Goal: Contribute content

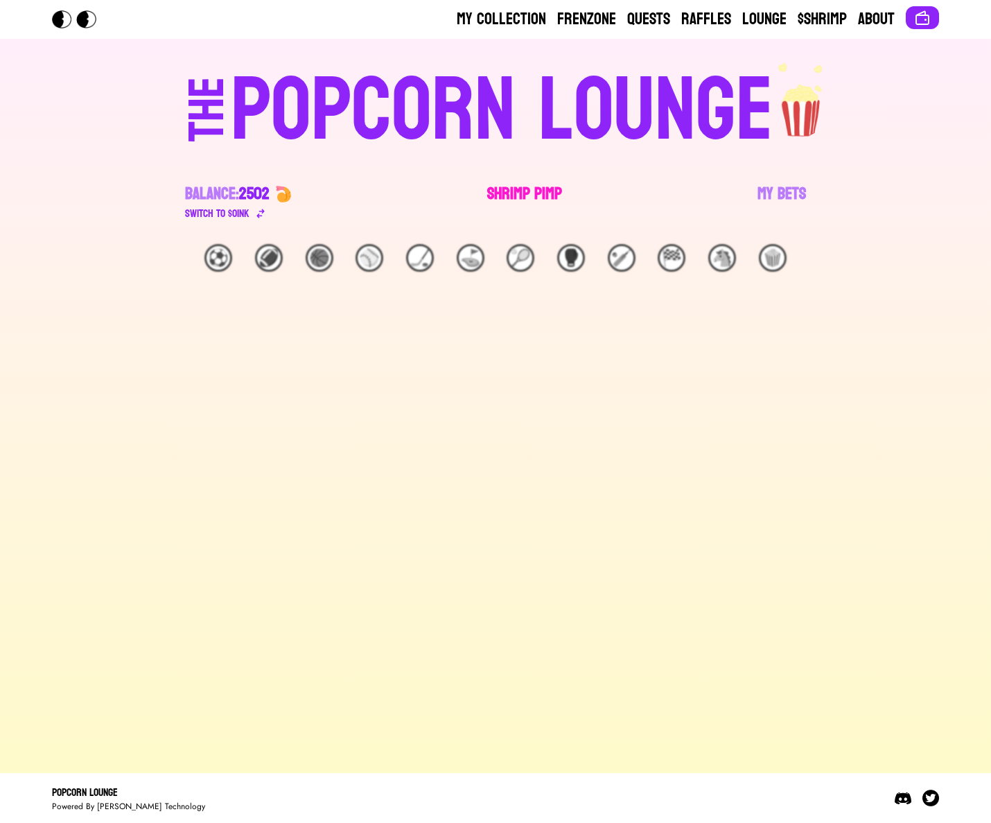
click at [548, 191] on link "Shrimp Pimp" at bounding box center [524, 202] width 75 height 39
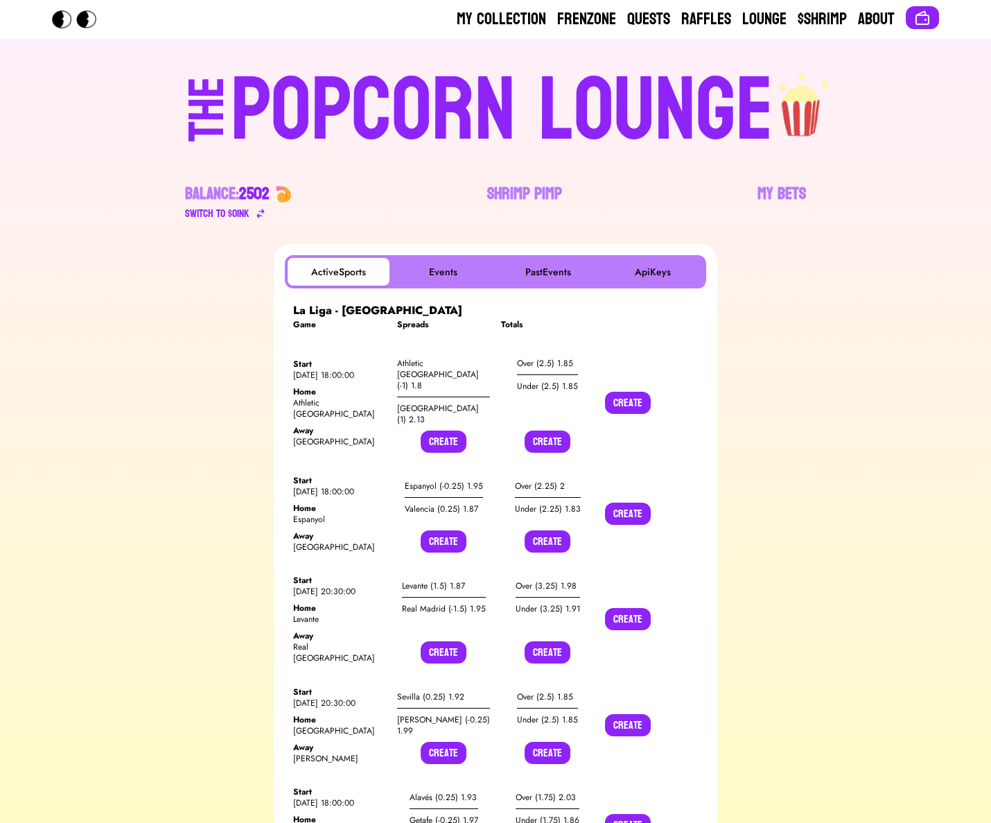
scroll to position [4415, 0]
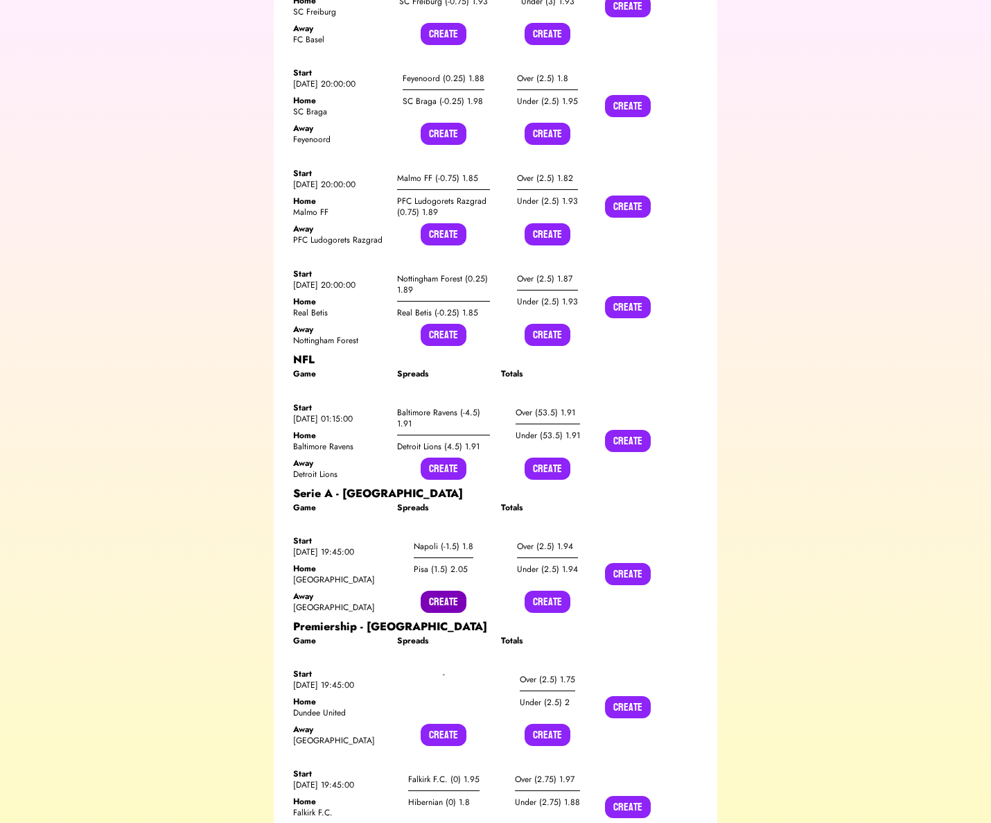
click at [450, 591] on button "Create" at bounding box center [444, 602] width 46 height 22
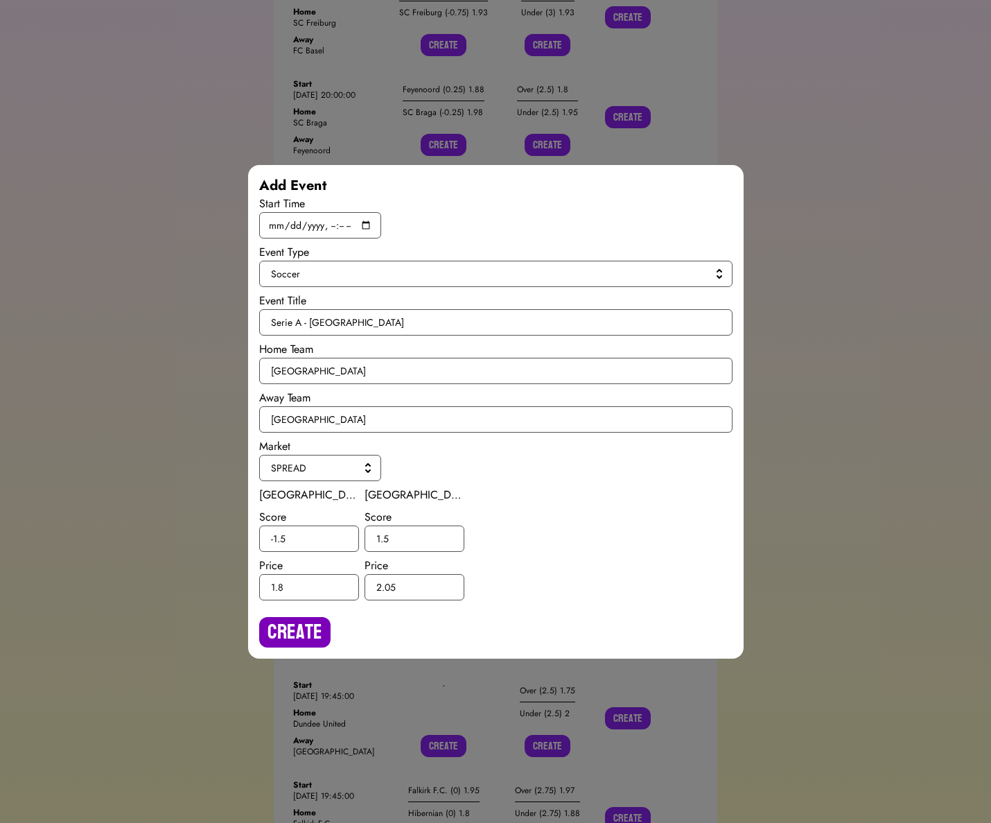
click at [300, 622] on button "Create" at bounding box center [294, 632] width 71 height 30
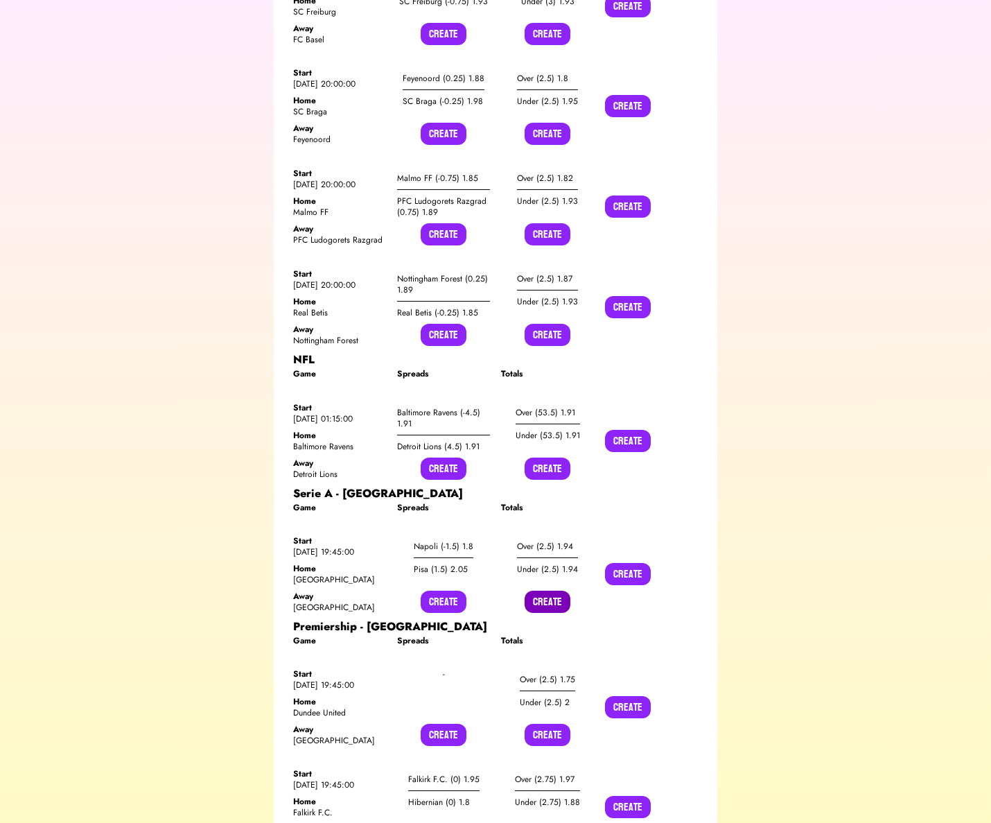
click at [536, 591] on button "Create" at bounding box center [548, 602] width 46 height 22
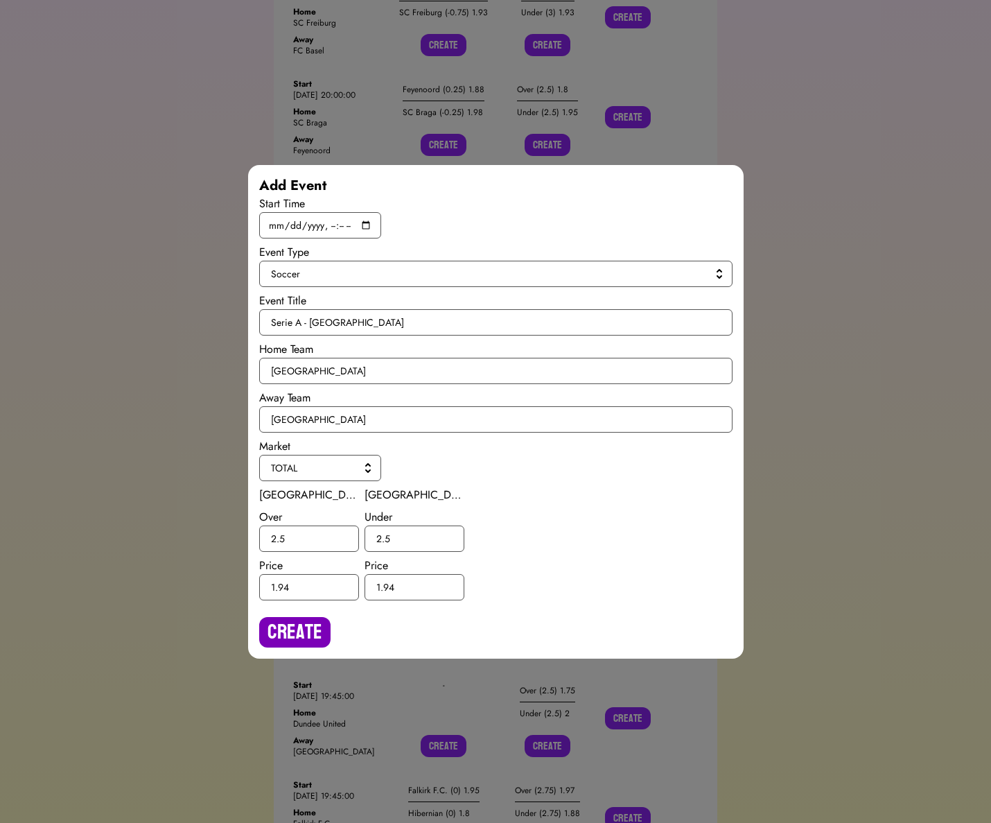
click at [320, 629] on button "Create" at bounding box center [294, 632] width 71 height 30
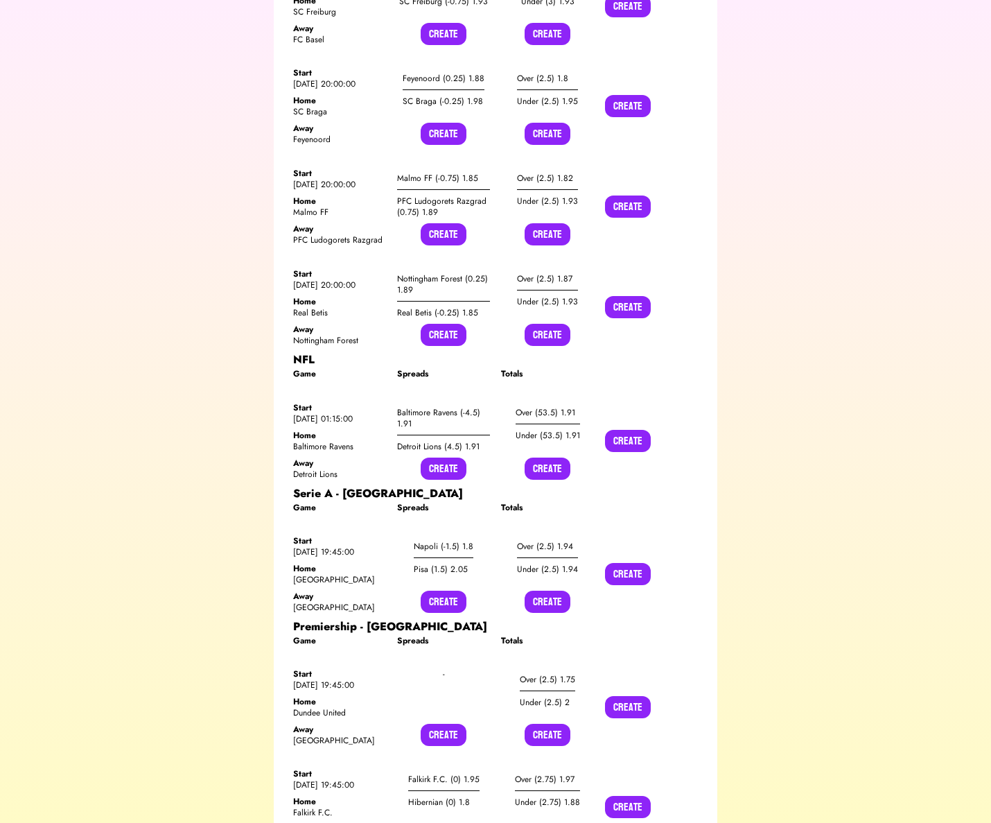
scroll to position [3201, 0]
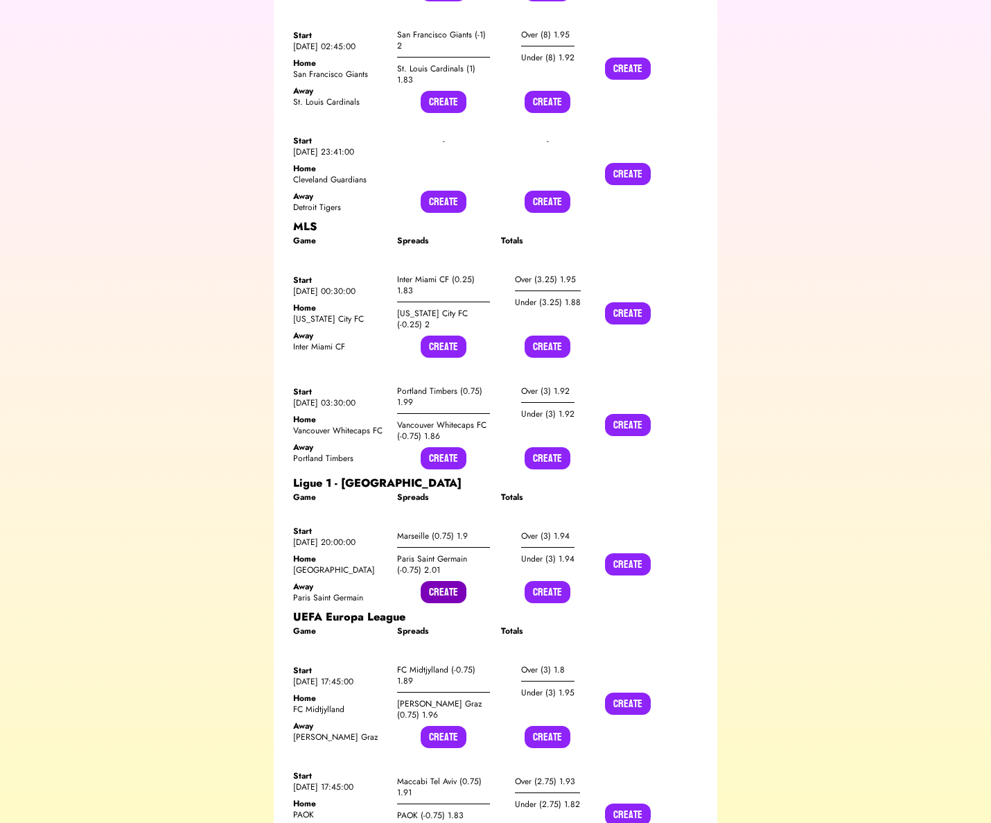
click at [432, 581] on button "Create" at bounding box center [444, 592] width 46 height 22
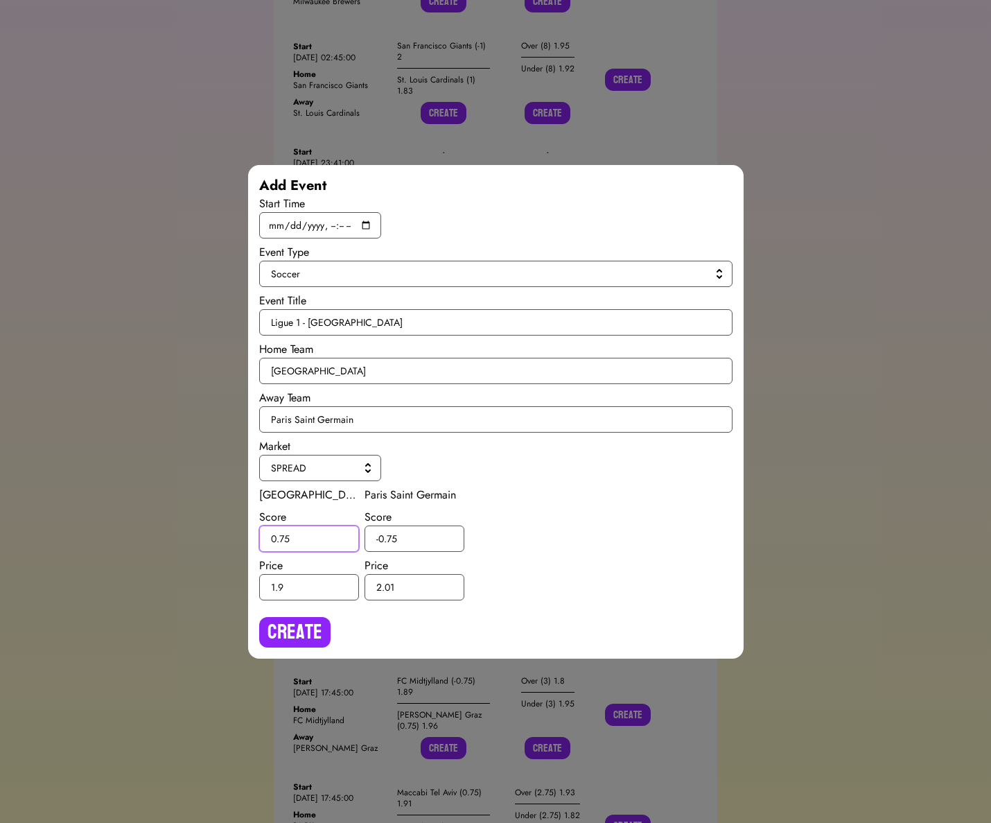
click at [285, 539] on input "0.75" at bounding box center [309, 538] width 100 height 26
click at [293, 537] on input "0.75" at bounding box center [309, 538] width 100 height 26
click at [286, 539] on input "0.75" at bounding box center [309, 538] width 100 height 26
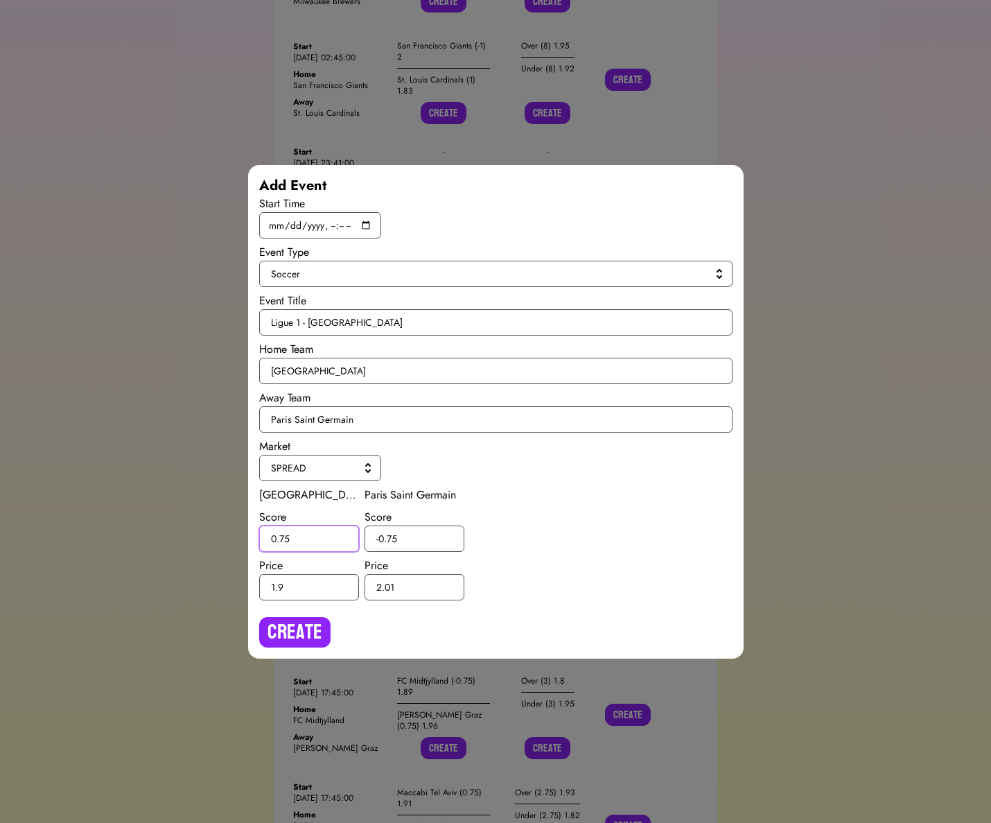
type input "0.5"
click at [288, 537] on input "0.5" at bounding box center [309, 538] width 100 height 26
type input "1"
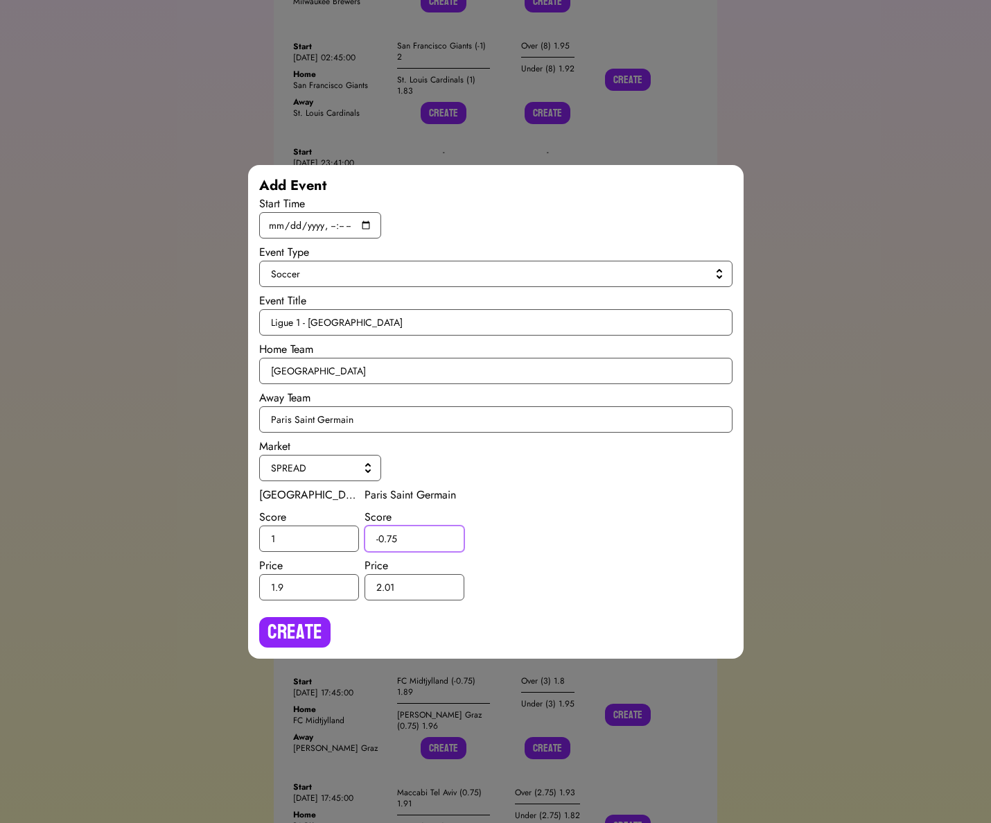
click at [396, 537] on input "-0.75" at bounding box center [415, 538] width 100 height 26
type input "-0"
type input "-1"
click at [321, 627] on button "Create" at bounding box center [294, 632] width 71 height 30
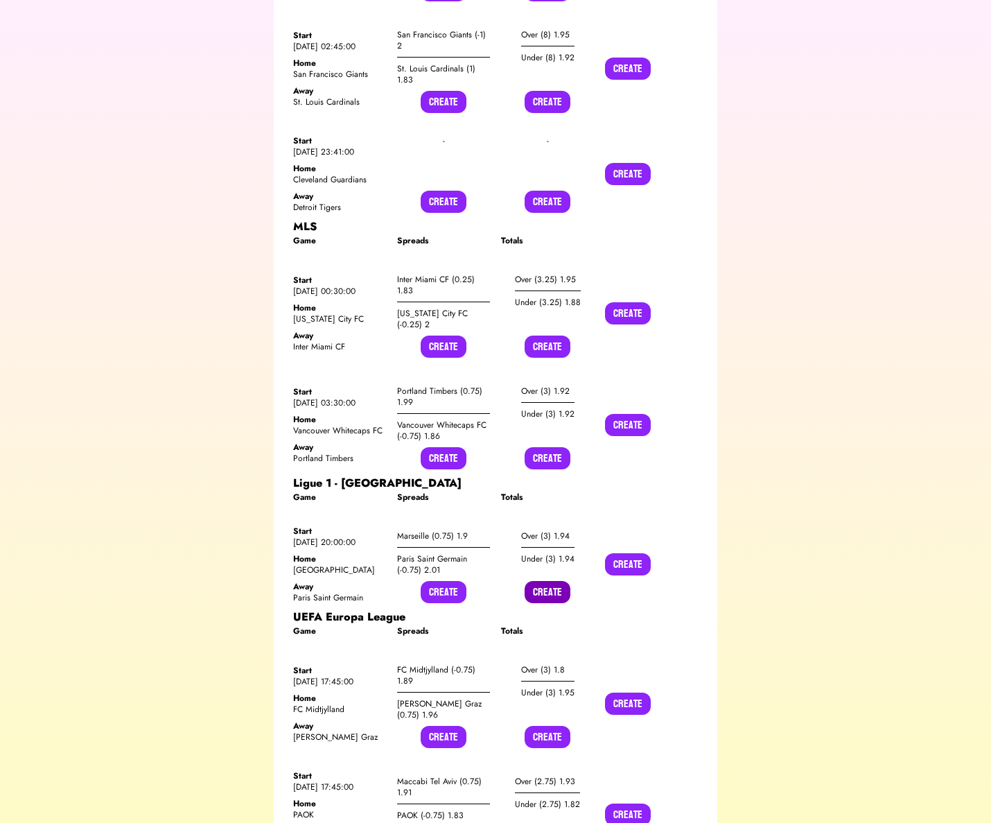
click at [559, 581] on button "Create" at bounding box center [548, 592] width 46 height 22
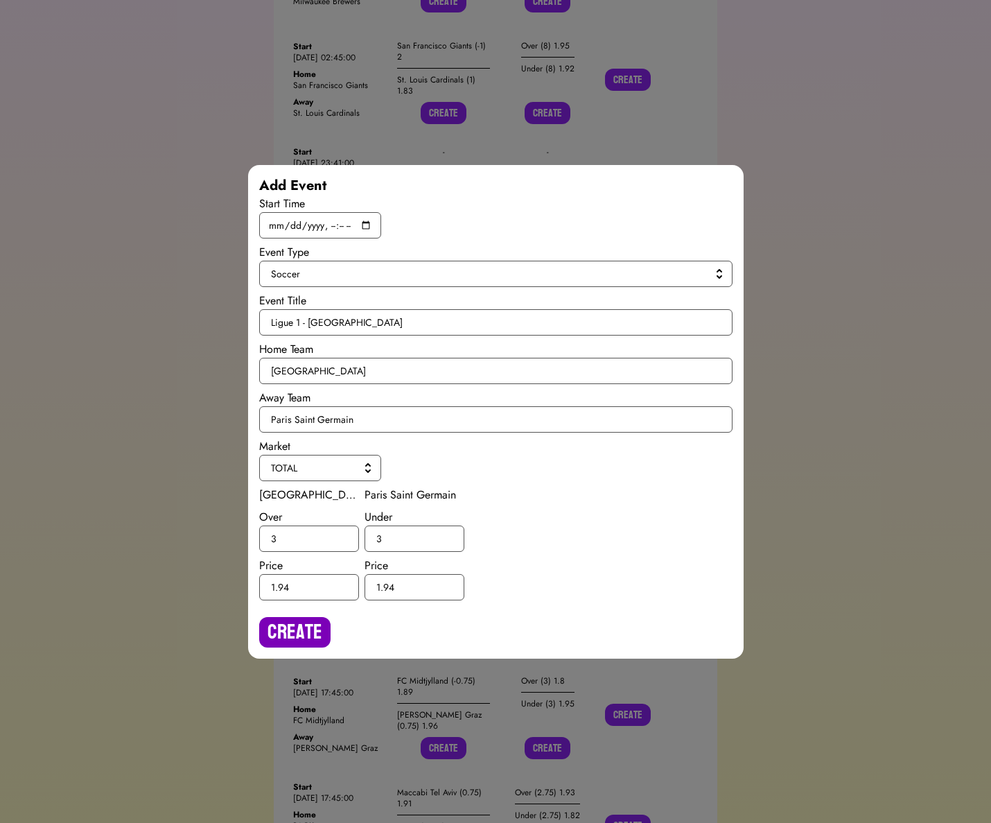
click at [306, 623] on button "Create" at bounding box center [294, 632] width 71 height 30
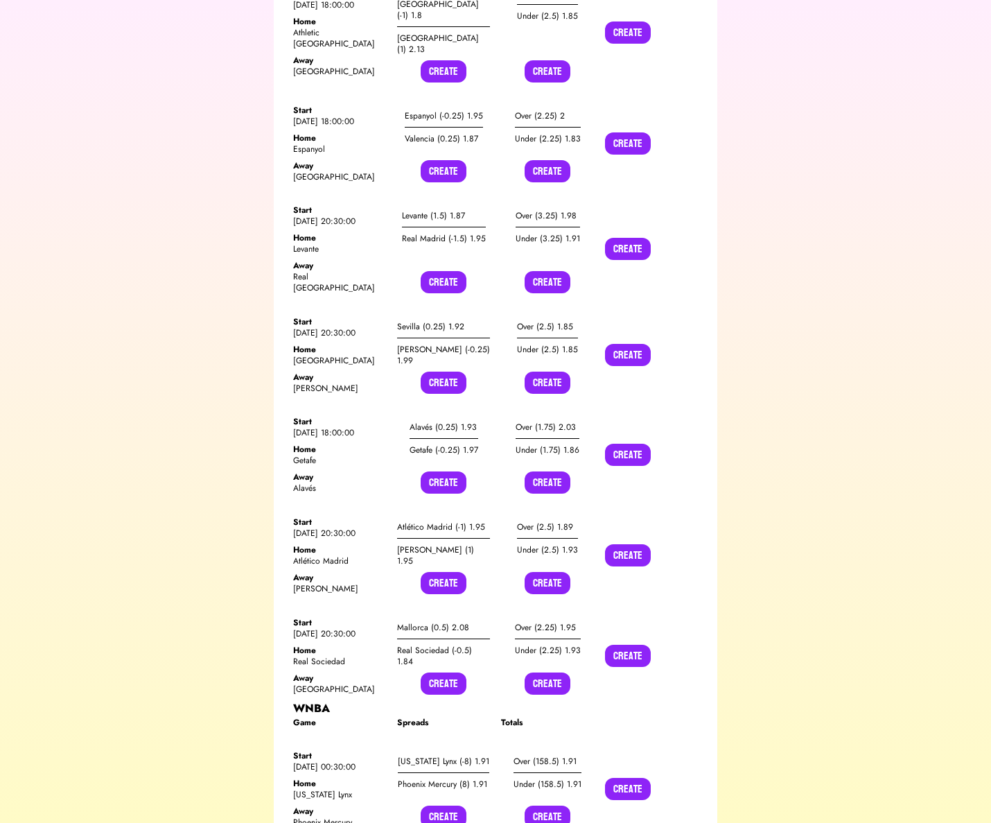
scroll to position [0, 0]
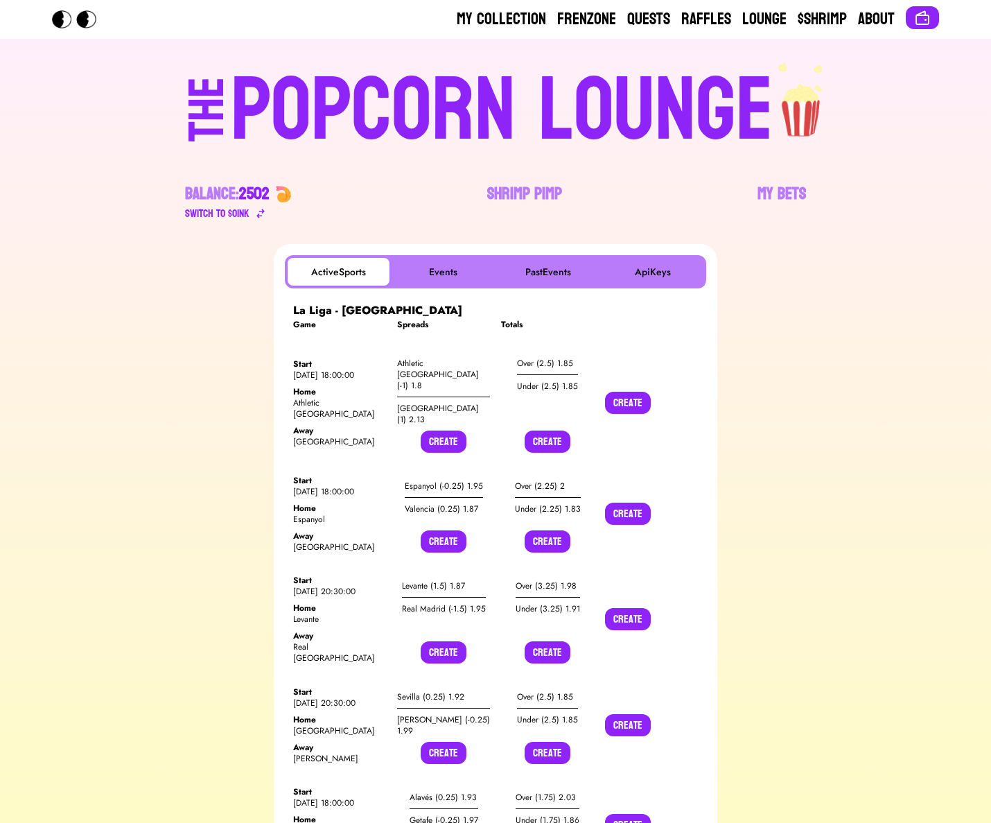
click at [317, 91] on div "POPCORN LOUNGE" at bounding box center [502, 111] width 543 height 89
